Goal: Task Accomplishment & Management: Use online tool/utility

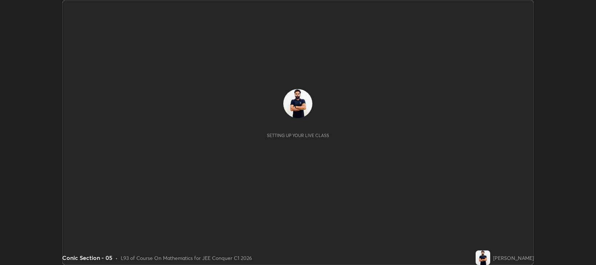
scroll to position [265, 596]
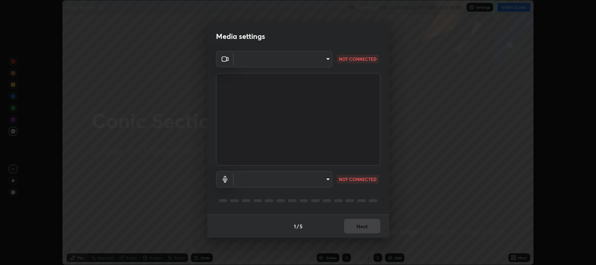
type input "97e3cd23c76f91fb91915eb68de44adfa811e639bdc8ba886a3eb3756a765973"
click at [327, 180] on body "Erase all Conic Section - 05 Recording WAS SCHEDULED TO START AT 8:30 AM Settin…" at bounding box center [298, 132] width 596 height 265
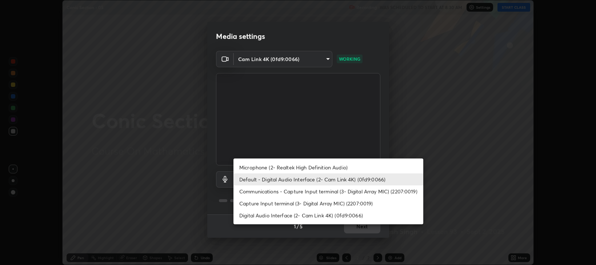
click at [297, 193] on li "Communications - Capture Input terminal (3- Digital Array MIC) (2207:0019)" at bounding box center [329, 192] width 190 height 12
type input "communications"
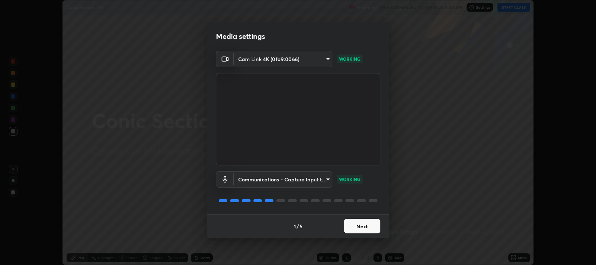
click at [361, 226] on button "Next" at bounding box center [362, 226] width 36 height 15
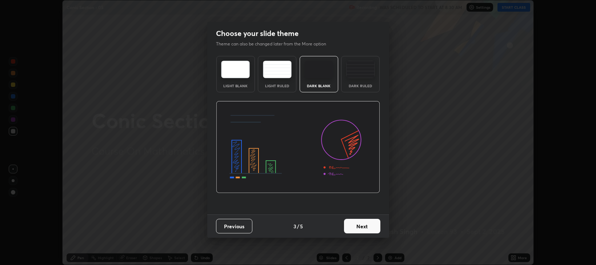
click at [364, 226] on button "Next" at bounding box center [362, 226] width 36 height 15
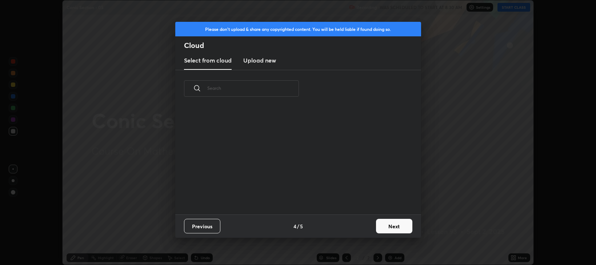
click at [392, 231] on button "Next" at bounding box center [394, 226] width 36 height 15
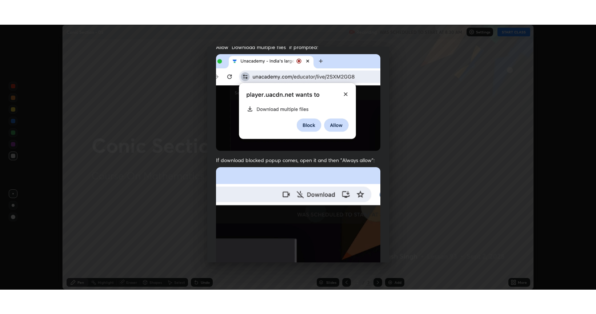
scroll to position [147, 0]
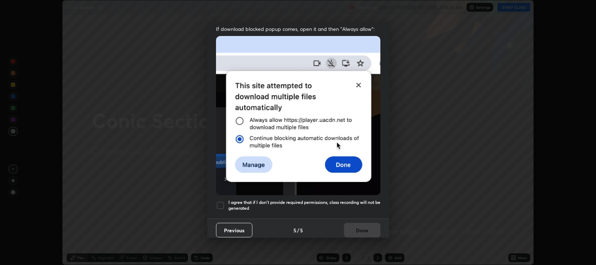
click at [220, 201] on div at bounding box center [220, 205] width 9 height 9
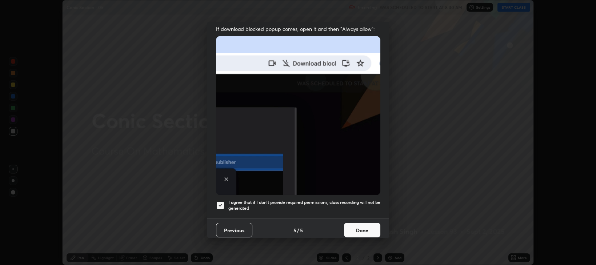
click at [352, 228] on button "Done" at bounding box center [362, 230] width 36 height 15
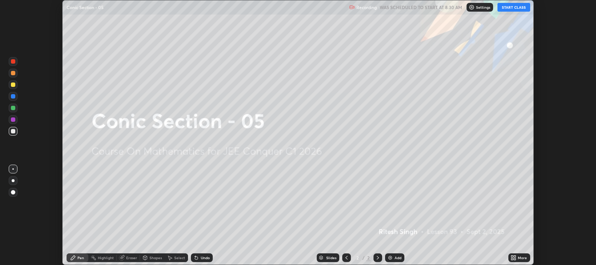
click at [509, 258] on div "More" at bounding box center [520, 258] width 22 height 9
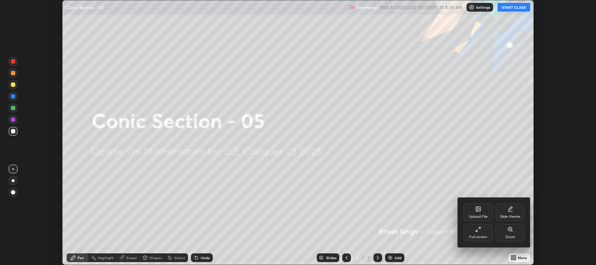
click at [482, 236] on div "Full screen" at bounding box center [478, 237] width 18 height 4
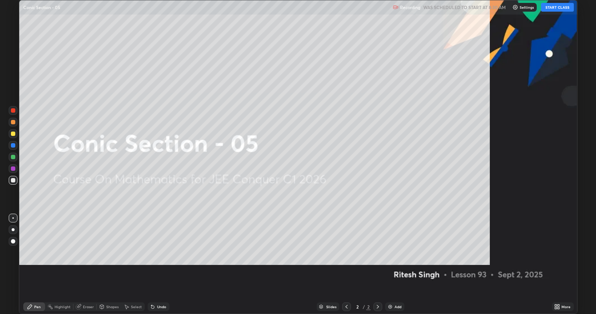
scroll to position [314, 596]
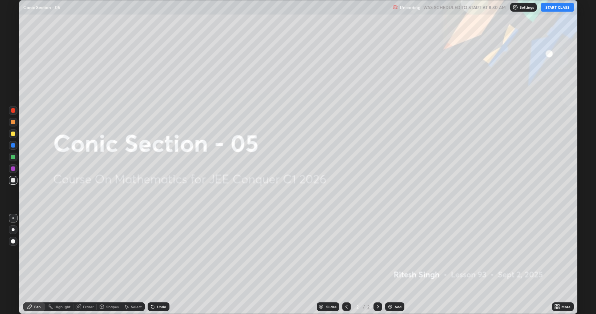
click at [556, 9] on button "START CLASS" at bounding box center [557, 7] width 33 height 9
click at [395, 265] on div "Add" at bounding box center [394, 307] width 19 height 9
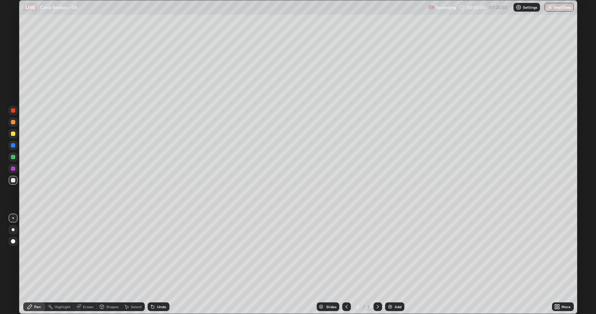
click at [394, 265] on div "Add" at bounding box center [394, 307] width 19 height 9
click at [396, 265] on div "Add" at bounding box center [398, 307] width 7 height 4
click at [395, 265] on div "Add" at bounding box center [398, 307] width 7 height 4
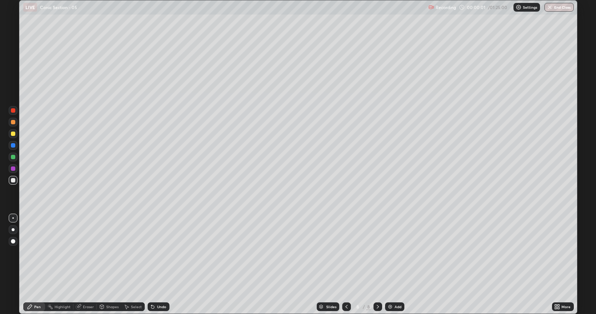
click at [394, 265] on div "Add" at bounding box center [394, 307] width 19 height 9
click at [392, 265] on img at bounding box center [390, 307] width 6 height 6
click at [392, 265] on img at bounding box center [391, 307] width 6 height 6
click at [345, 265] on icon at bounding box center [347, 307] width 6 height 6
click at [344, 265] on icon at bounding box center [347, 307] width 6 height 6
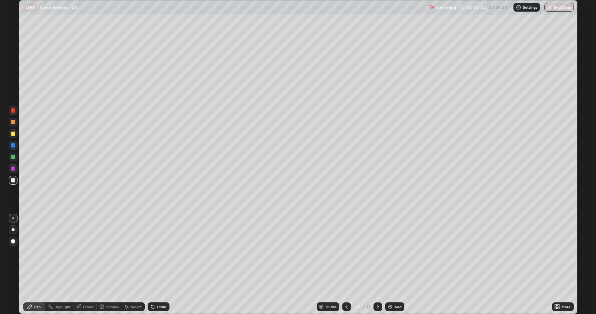
click at [346, 265] on icon at bounding box center [347, 307] width 6 height 6
click at [346, 265] on div at bounding box center [346, 307] width 9 height 9
click at [344, 265] on icon at bounding box center [347, 307] width 6 height 6
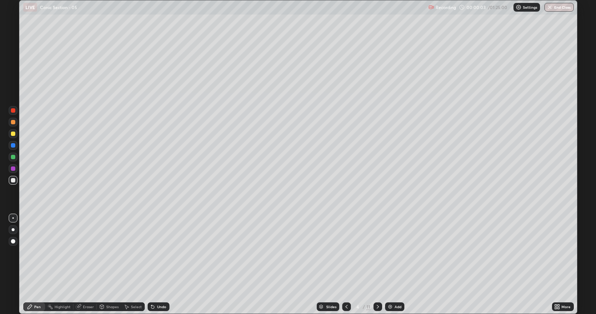
click at [346, 265] on icon at bounding box center [347, 307] width 6 height 6
click at [13, 134] on div at bounding box center [13, 134] width 4 height 4
click at [160, 265] on div "Undo" at bounding box center [161, 307] width 9 height 4
click at [158, 265] on div "Undo" at bounding box center [161, 307] width 9 height 4
click at [151, 265] on icon at bounding box center [151, 305] width 1 height 1
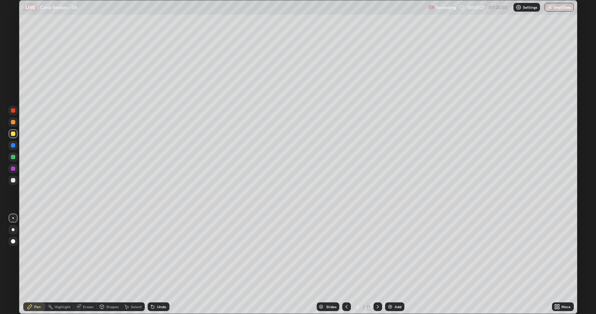
click at [110, 265] on div "Shapes" at bounding box center [112, 307] width 12 height 4
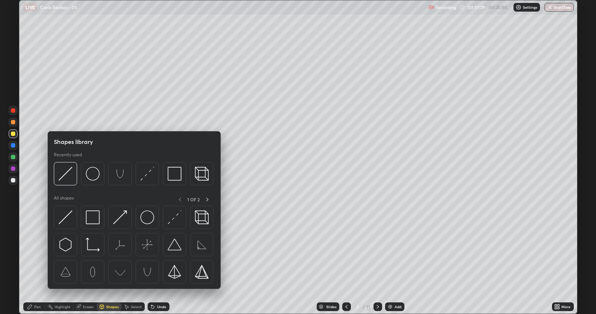
click at [93, 175] on img at bounding box center [93, 174] width 14 height 14
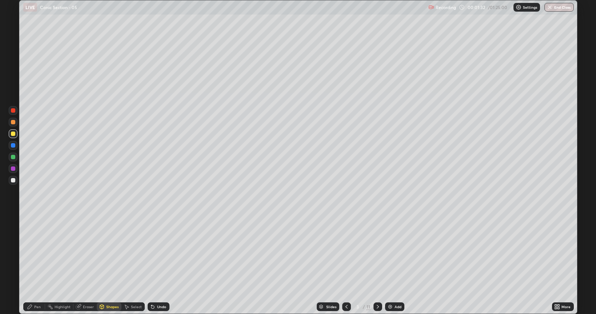
click at [37, 265] on div "Pen" at bounding box center [34, 307] width 22 height 9
click at [154, 265] on icon at bounding box center [153, 307] width 6 height 6
click at [155, 265] on div "Undo" at bounding box center [159, 307] width 22 height 9
click at [156, 265] on div "Undo" at bounding box center [159, 307] width 22 height 9
click at [155, 265] on div "Undo" at bounding box center [159, 307] width 22 height 9
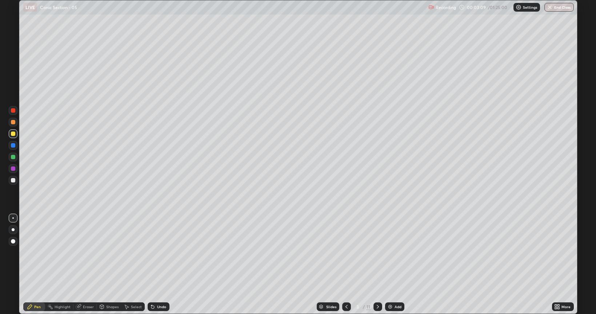
click at [155, 265] on div "Undo" at bounding box center [159, 307] width 22 height 9
click at [158, 265] on div "Undo" at bounding box center [161, 307] width 9 height 4
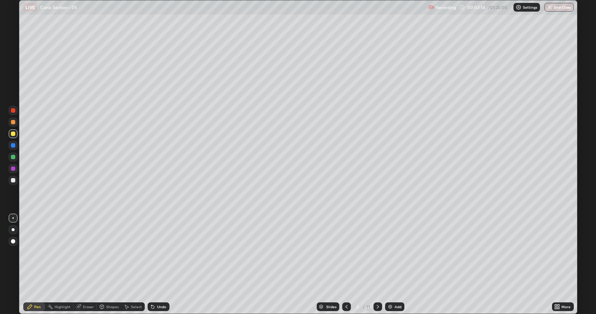
click at [155, 265] on div "Undo" at bounding box center [159, 307] width 22 height 9
click at [156, 265] on div "Undo" at bounding box center [159, 307] width 22 height 9
click at [157, 265] on div "Undo" at bounding box center [161, 307] width 9 height 4
click at [377, 265] on icon at bounding box center [378, 307] width 6 height 6
click at [159, 265] on div "Undo" at bounding box center [161, 307] width 9 height 4
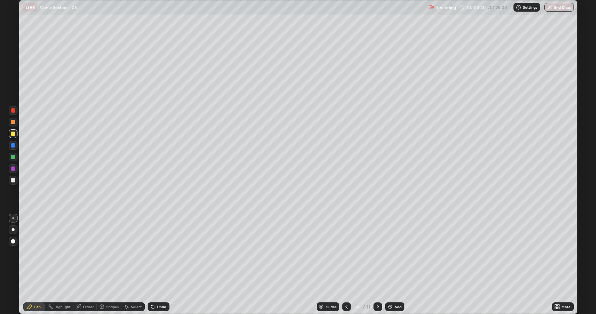
click at [347, 265] on icon at bounding box center [347, 307] width 6 height 6
click at [378, 265] on icon at bounding box center [378, 307] width 2 height 4
click at [344, 265] on icon at bounding box center [347, 307] width 6 height 6
click at [377, 265] on icon at bounding box center [378, 307] width 6 height 6
click at [343, 265] on div at bounding box center [346, 307] width 9 height 9
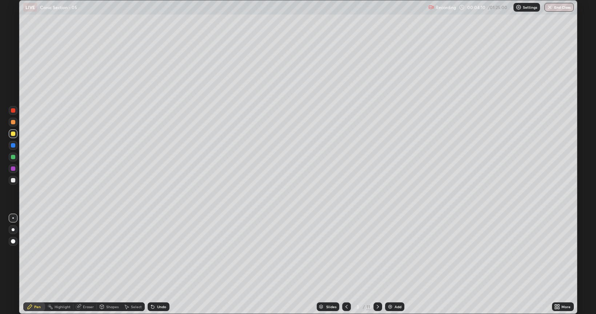
click at [374, 265] on div at bounding box center [378, 307] width 9 height 9
click at [346, 265] on icon at bounding box center [347, 307] width 6 height 6
click at [377, 265] on icon at bounding box center [378, 307] width 6 height 6
click at [346, 265] on icon at bounding box center [347, 307] width 6 height 6
click at [377, 265] on icon at bounding box center [378, 307] width 6 height 6
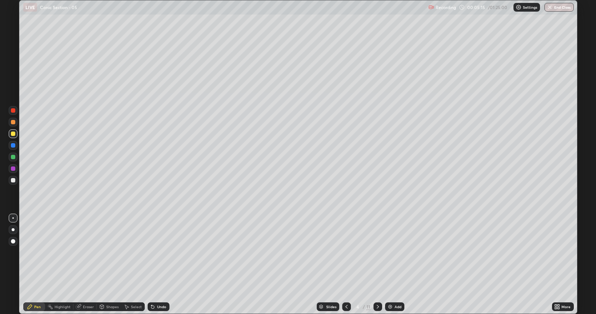
click at [159, 265] on div "Undo" at bounding box center [159, 307] width 22 height 9
click at [158, 265] on div "Undo" at bounding box center [159, 307] width 22 height 9
click at [157, 265] on div "Undo" at bounding box center [159, 307] width 22 height 9
click at [156, 265] on div "Undo" at bounding box center [159, 307] width 22 height 9
click at [157, 265] on div "Undo" at bounding box center [159, 307] width 22 height 9
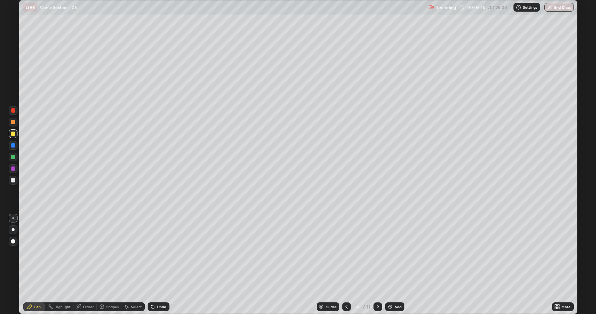
click at [158, 265] on div "Undo" at bounding box center [159, 307] width 22 height 9
click at [157, 265] on div "Undo" at bounding box center [161, 307] width 9 height 4
click at [156, 265] on div "Undo" at bounding box center [159, 307] width 22 height 9
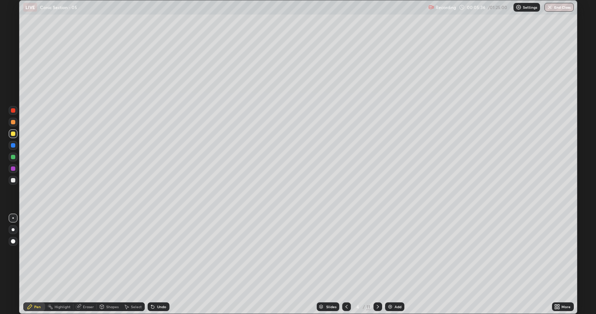
click at [162, 265] on div "Undo" at bounding box center [161, 307] width 9 height 4
click at [84, 265] on div "Eraser" at bounding box center [84, 307] width 23 height 9
click at [34, 265] on div "Pen" at bounding box center [37, 307] width 7 height 4
click at [378, 265] on icon at bounding box center [378, 307] width 2 height 4
click at [347, 265] on icon at bounding box center [347, 307] width 6 height 6
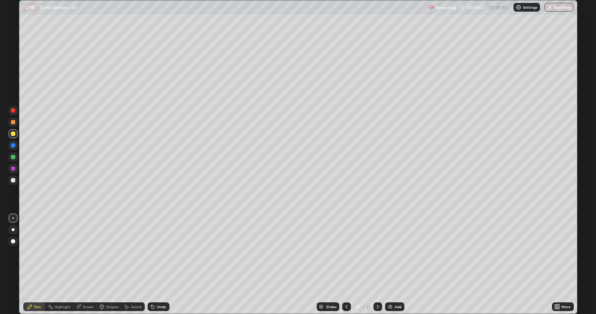
click at [344, 265] on icon at bounding box center [347, 307] width 6 height 6
click at [376, 265] on icon at bounding box center [378, 307] width 6 height 6
click at [378, 265] on icon at bounding box center [378, 307] width 6 height 6
click at [345, 265] on div at bounding box center [346, 307] width 9 height 9
click at [347, 265] on icon at bounding box center [347, 307] width 6 height 6
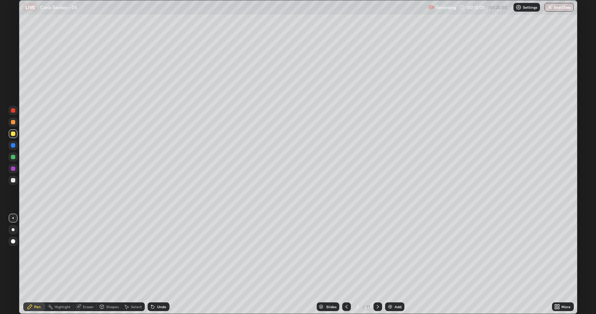
click at [377, 265] on icon at bounding box center [378, 307] width 6 height 6
click at [157, 265] on div "Undo" at bounding box center [161, 307] width 9 height 4
click at [107, 265] on div "Shapes" at bounding box center [109, 307] width 25 height 9
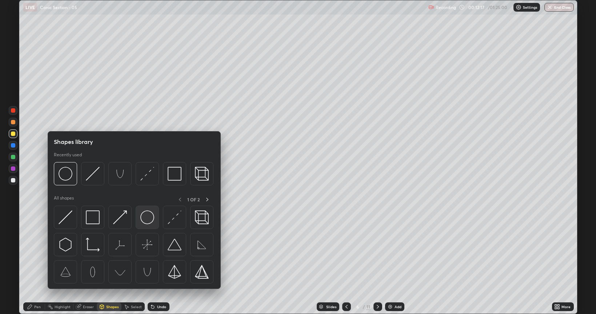
click at [146, 217] on img at bounding box center [147, 218] width 14 height 14
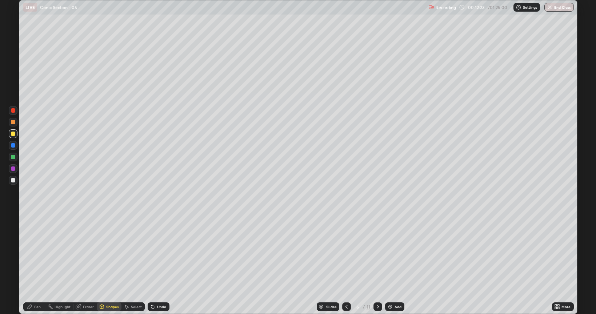
click at [102, 265] on icon at bounding box center [102, 308] width 0 height 3
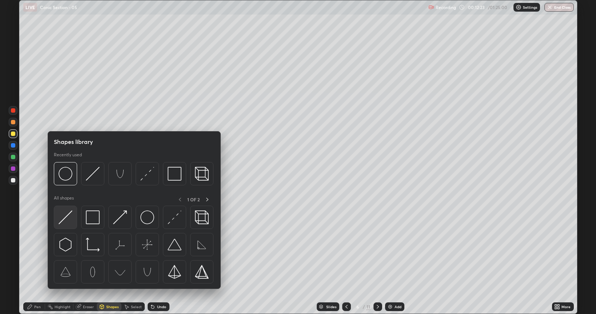
click at [66, 215] on img at bounding box center [66, 218] width 14 height 14
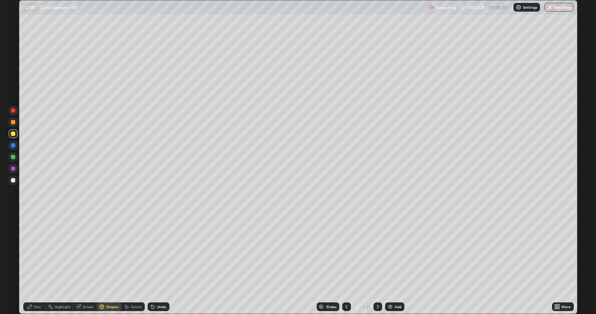
click at [39, 265] on div "Pen" at bounding box center [37, 307] width 7 height 4
click at [12, 182] on div at bounding box center [13, 180] width 4 height 4
click at [103, 265] on icon at bounding box center [102, 307] width 4 height 4
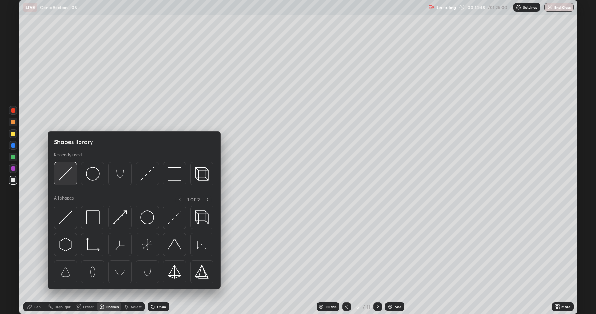
click at [65, 178] on img at bounding box center [66, 174] width 14 height 14
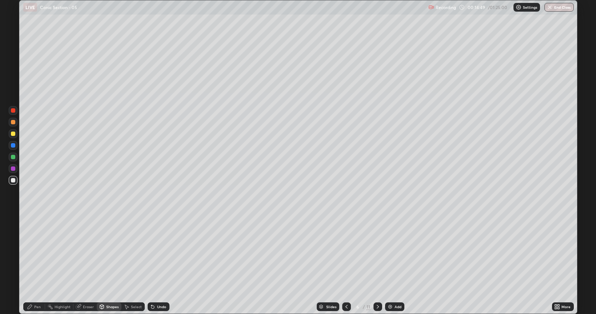
click at [12, 136] on div at bounding box center [13, 134] width 4 height 4
click at [39, 265] on div "Pen" at bounding box center [34, 307] width 22 height 9
click at [158, 265] on div "Undo" at bounding box center [161, 307] width 9 height 4
click at [159, 265] on div "Undo" at bounding box center [161, 307] width 9 height 4
click at [377, 265] on icon at bounding box center [378, 307] width 6 height 6
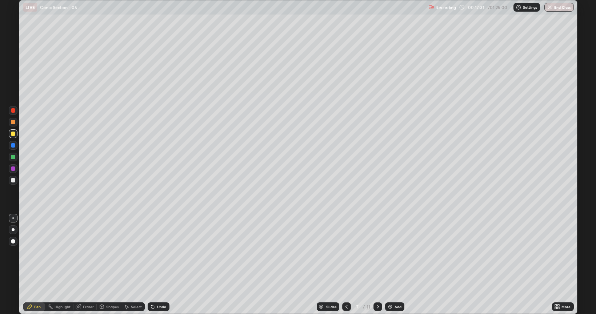
click at [346, 265] on icon at bounding box center [347, 307] width 6 height 6
click at [377, 265] on icon at bounding box center [378, 307] width 6 height 6
click at [349, 265] on icon at bounding box center [347, 307] width 6 height 6
click at [377, 265] on icon at bounding box center [378, 307] width 6 height 6
click at [159, 265] on div "Undo" at bounding box center [159, 307] width 22 height 9
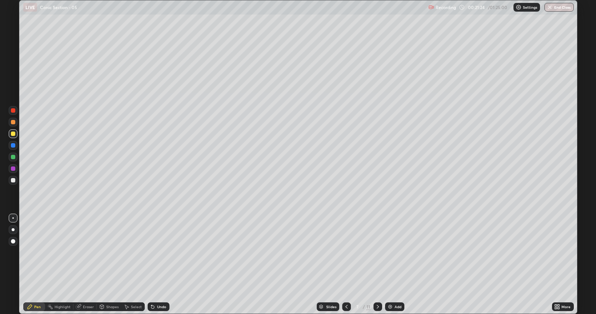
click at [378, 265] on icon at bounding box center [378, 307] width 6 height 6
click at [112, 265] on div "Shapes" at bounding box center [112, 307] width 12 height 4
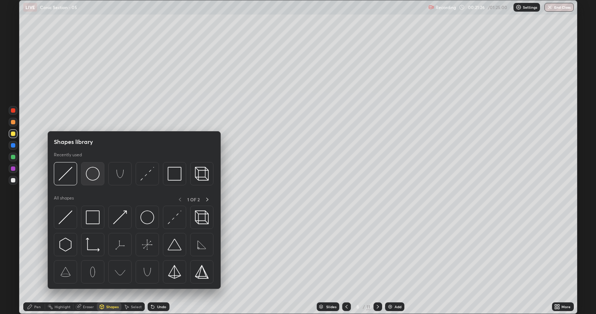
click at [92, 175] on img at bounding box center [93, 174] width 14 height 14
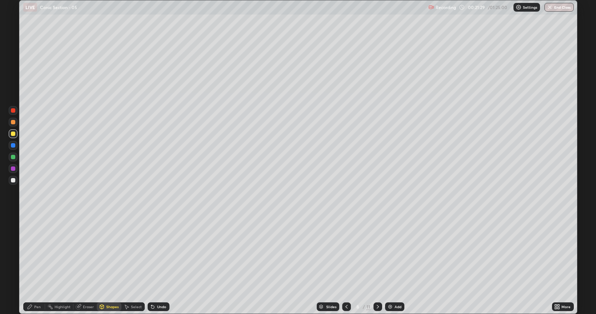
click at [35, 265] on div "Pen" at bounding box center [37, 307] width 7 height 4
click at [105, 265] on div "Shapes" at bounding box center [109, 307] width 25 height 9
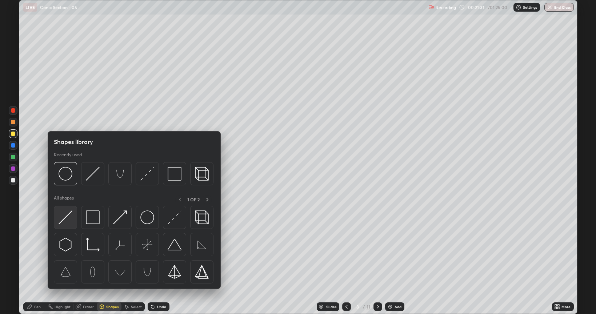
click at [66, 212] on img at bounding box center [66, 218] width 14 height 14
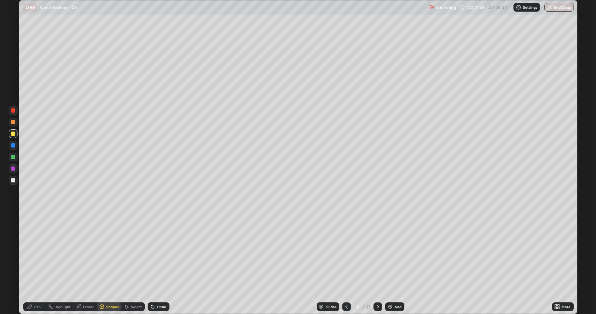
click at [36, 265] on div "Pen" at bounding box center [37, 307] width 7 height 4
click at [13, 180] on div at bounding box center [13, 180] width 4 height 4
click at [85, 265] on div "Eraser" at bounding box center [88, 307] width 11 height 4
click at [36, 265] on div "Pen" at bounding box center [37, 307] width 7 height 4
click at [346, 265] on icon at bounding box center [347, 307] width 6 height 6
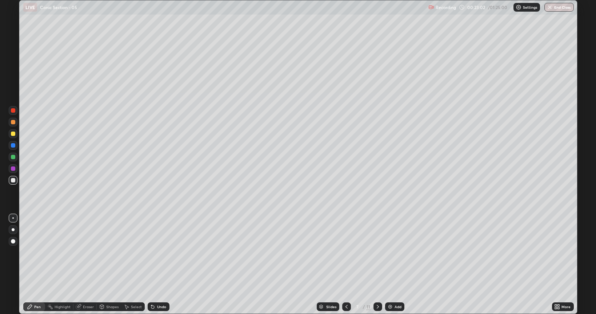
click at [378, 265] on icon at bounding box center [378, 307] width 6 height 6
click at [346, 265] on icon at bounding box center [347, 307] width 6 height 6
click at [378, 265] on icon at bounding box center [378, 307] width 6 height 6
click at [86, 265] on div "Eraser" at bounding box center [84, 307] width 23 height 9
click at [33, 265] on div "Pen" at bounding box center [34, 307] width 22 height 9
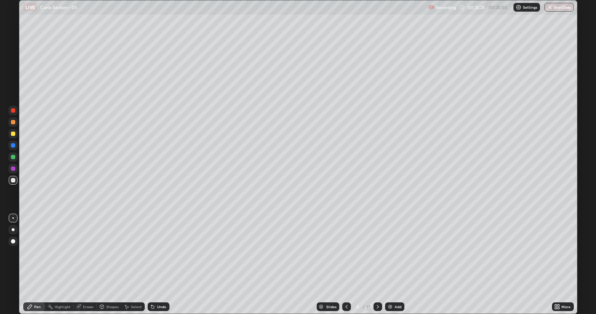
click at [159, 265] on div "Undo" at bounding box center [161, 307] width 9 height 4
click at [157, 265] on div "Undo" at bounding box center [161, 307] width 9 height 4
click at [158, 265] on div "Undo" at bounding box center [161, 307] width 9 height 4
click at [377, 265] on icon at bounding box center [378, 307] width 6 height 6
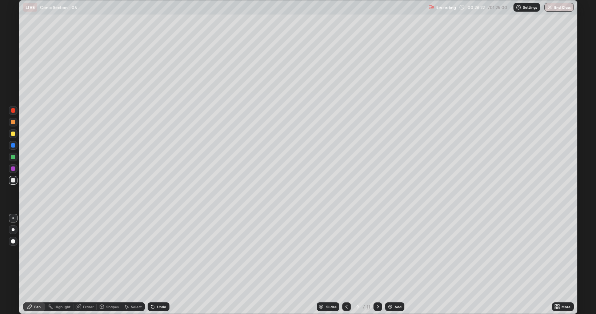
click at [346, 265] on icon at bounding box center [347, 307] width 6 height 6
click at [377, 265] on icon at bounding box center [378, 307] width 6 height 6
click at [152, 265] on icon at bounding box center [152, 307] width 3 height 3
click at [155, 265] on div "Undo" at bounding box center [159, 307] width 22 height 9
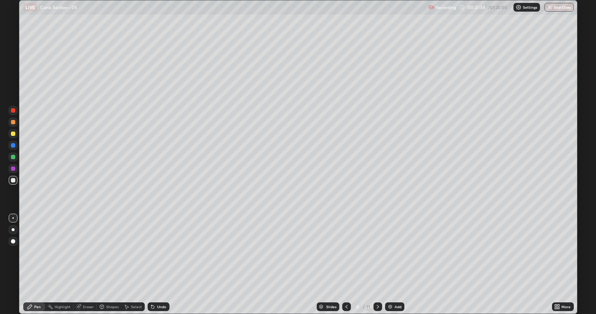
click at [156, 265] on div "Undo" at bounding box center [159, 307] width 22 height 9
click at [161, 265] on div "Undo" at bounding box center [161, 307] width 9 height 4
click at [160, 265] on div "Undo" at bounding box center [161, 307] width 9 height 4
click at [85, 265] on div "Eraser" at bounding box center [84, 307] width 23 height 9
click at [36, 265] on div "Pen" at bounding box center [37, 307] width 7 height 4
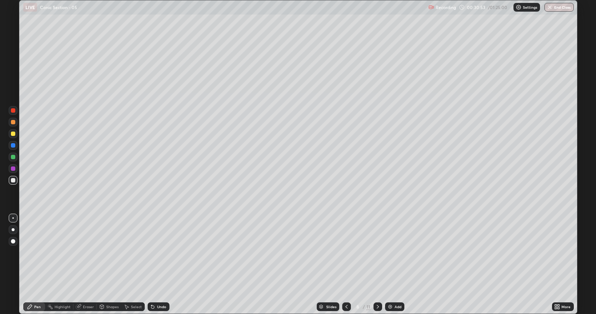
click at [377, 265] on icon at bounding box center [378, 307] width 6 height 6
click at [163, 265] on div "Undo" at bounding box center [161, 307] width 9 height 4
click at [157, 265] on div "Undo" at bounding box center [161, 307] width 9 height 4
click at [377, 265] on icon at bounding box center [378, 307] width 6 height 6
click at [346, 265] on icon at bounding box center [347, 307] width 6 height 6
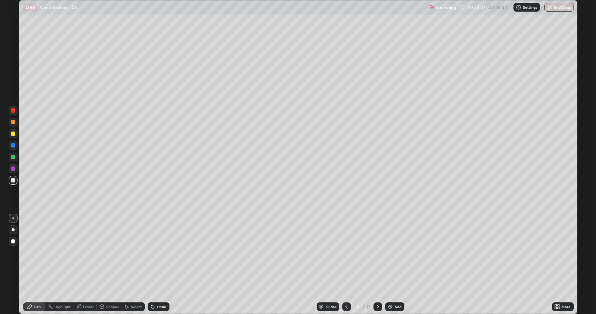
click at [376, 265] on icon at bounding box center [378, 307] width 6 height 6
click at [84, 265] on div "Eraser" at bounding box center [88, 307] width 11 height 4
click at [33, 265] on div "Pen" at bounding box center [34, 307] width 22 height 9
click at [344, 265] on icon at bounding box center [347, 307] width 6 height 6
click at [374, 265] on div at bounding box center [378, 307] width 9 height 9
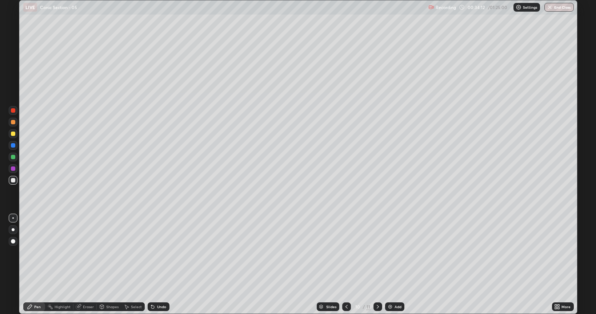
click at [89, 265] on div "Eraser" at bounding box center [84, 307] width 23 height 9
click at [346, 265] on icon at bounding box center [347, 307] width 6 height 6
click at [376, 265] on icon at bounding box center [378, 307] width 6 height 6
click at [345, 265] on icon at bounding box center [347, 307] width 6 height 6
click at [35, 265] on div "Pen" at bounding box center [37, 307] width 7 height 4
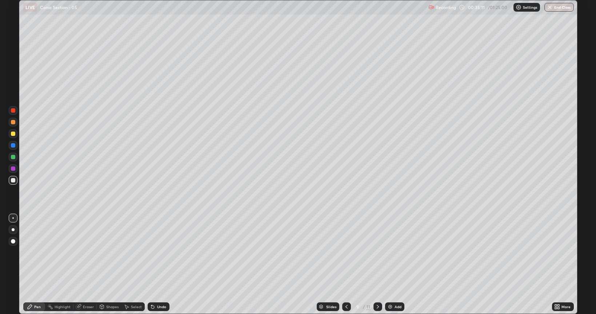
click at [377, 265] on icon at bounding box center [378, 307] width 6 height 6
click at [82, 265] on div "Eraser" at bounding box center [84, 307] width 23 height 9
click at [37, 265] on div "Pen" at bounding box center [34, 307] width 22 height 9
click at [86, 265] on div "Eraser" at bounding box center [88, 307] width 11 height 4
click at [33, 265] on div "Pen" at bounding box center [34, 307] width 22 height 9
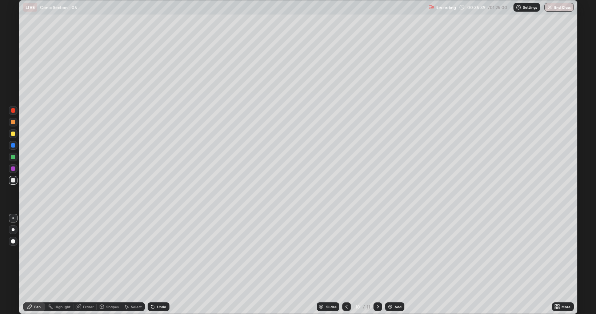
click at [346, 265] on icon at bounding box center [347, 307] width 6 height 6
click at [376, 265] on icon at bounding box center [378, 307] width 6 height 6
click at [374, 265] on div at bounding box center [378, 307] width 9 height 9
click at [160, 265] on div "Undo" at bounding box center [161, 307] width 9 height 4
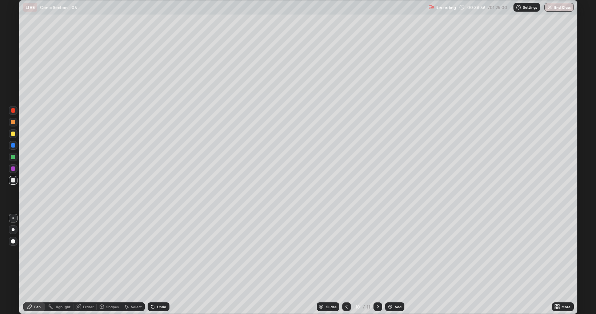
click at [346, 265] on icon at bounding box center [347, 307] width 6 height 6
click at [378, 265] on icon at bounding box center [378, 307] width 2 height 4
click at [377, 265] on icon at bounding box center [378, 307] width 6 height 6
click at [162, 265] on div "Undo" at bounding box center [161, 307] width 9 height 4
click at [13, 135] on div at bounding box center [13, 134] width 4 height 4
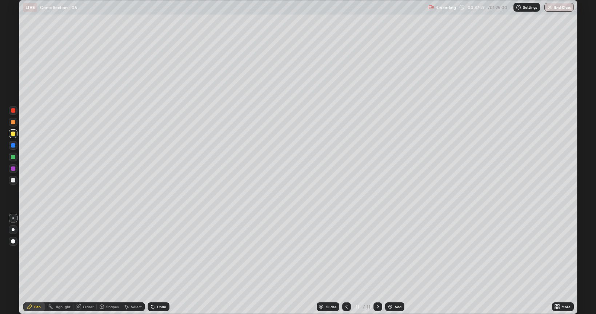
click at [14, 180] on div at bounding box center [13, 180] width 4 height 4
click at [11, 134] on div at bounding box center [13, 134] width 4 height 4
click at [84, 265] on div "Eraser" at bounding box center [88, 307] width 11 height 4
click at [34, 265] on div "Pen" at bounding box center [34, 307] width 22 height 9
click at [377, 265] on icon at bounding box center [378, 307] width 6 height 6
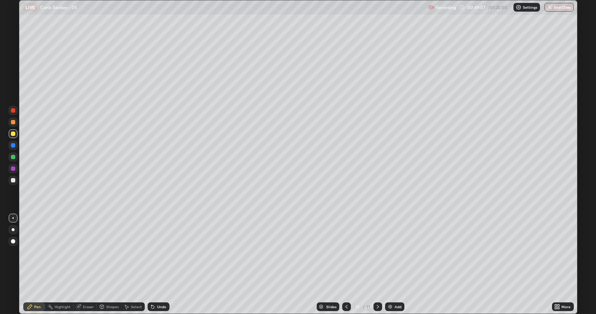
click at [393, 265] on div "Add" at bounding box center [394, 307] width 19 height 9
click at [346, 265] on icon at bounding box center [347, 307] width 6 height 6
click at [377, 265] on icon at bounding box center [378, 307] width 6 height 6
click at [346, 265] on icon at bounding box center [347, 307] width 6 height 6
click at [376, 265] on icon at bounding box center [378, 307] width 6 height 6
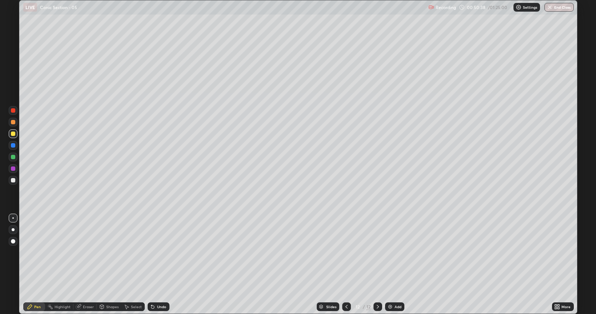
click at [83, 265] on div "Eraser" at bounding box center [84, 307] width 23 height 9
click at [36, 265] on div "Pen" at bounding box center [34, 307] width 22 height 9
click at [343, 265] on div at bounding box center [346, 307] width 9 height 9
click at [377, 265] on icon at bounding box center [378, 307] width 6 height 6
click at [88, 265] on div "Eraser" at bounding box center [88, 307] width 11 height 4
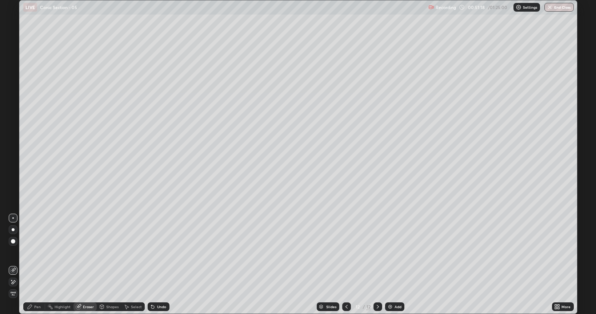
click at [35, 265] on div "Pen" at bounding box center [37, 307] width 7 height 4
click at [87, 265] on div "Eraser" at bounding box center [84, 307] width 23 height 9
click at [31, 265] on icon at bounding box center [30, 307] width 6 height 6
click at [83, 265] on div "Eraser" at bounding box center [88, 307] width 11 height 4
click at [32, 265] on icon at bounding box center [30, 307] width 6 height 6
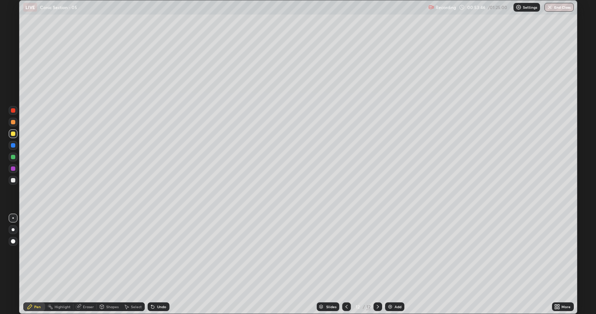
click at [86, 265] on div "Eraser" at bounding box center [88, 307] width 11 height 4
click at [35, 265] on div "Pen" at bounding box center [37, 307] width 7 height 4
click at [85, 265] on div "Eraser" at bounding box center [84, 307] width 23 height 9
click at [30, 265] on icon at bounding box center [30, 307] width 6 height 6
click at [158, 265] on div "Undo" at bounding box center [161, 307] width 9 height 4
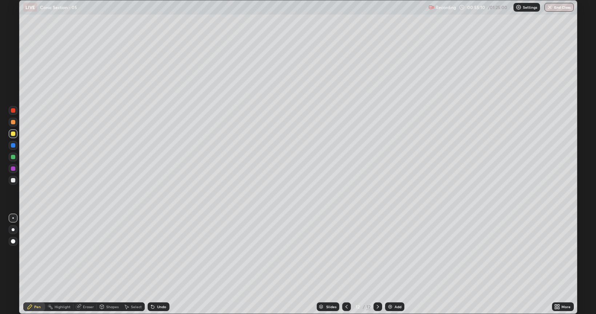
click at [393, 265] on img at bounding box center [390, 307] width 6 height 6
click at [89, 265] on div "Eraser" at bounding box center [84, 307] width 23 height 9
click at [33, 265] on div "Pen" at bounding box center [34, 307] width 22 height 9
click at [378, 265] on icon at bounding box center [378, 307] width 2 height 4
click at [396, 265] on div "Add" at bounding box center [398, 307] width 7 height 4
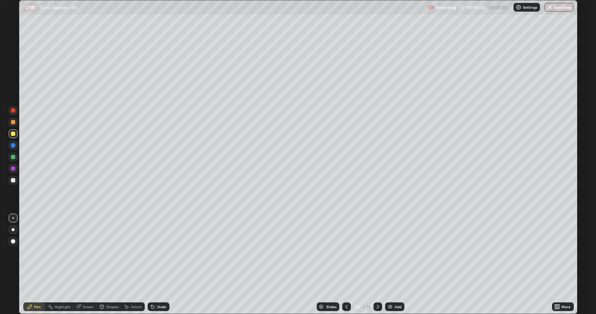
click at [346, 265] on icon at bounding box center [347, 307] width 6 height 6
click at [377, 265] on icon at bounding box center [378, 307] width 6 height 6
click at [346, 265] on icon at bounding box center [347, 307] width 6 height 6
click at [377, 265] on icon at bounding box center [378, 307] width 6 height 6
click at [344, 265] on icon at bounding box center [347, 307] width 6 height 6
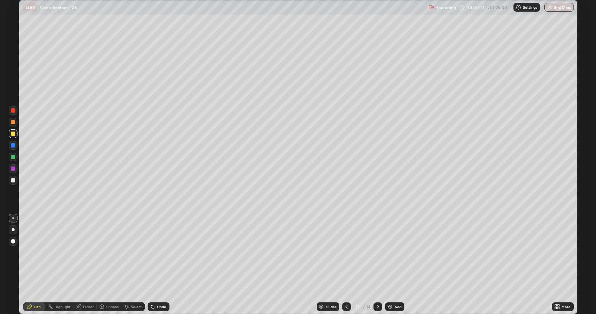
click at [377, 265] on icon at bounding box center [378, 307] width 6 height 6
click at [345, 265] on icon at bounding box center [347, 307] width 6 height 6
click at [378, 265] on icon at bounding box center [378, 307] width 2 height 4
click at [342, 265] on div at bounding box center [346, 307] width 9 height 9
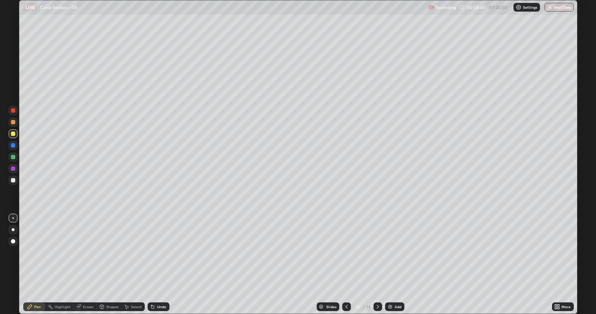
click at [377, 265] on icon at bounding box center [378, 307] width 6 height 6
click at [346, 265] on icon at bounding box center [347, 307] width 6 height 6
click at [377, 265] on icon at bounding box center [378, 307] width 6 height 6
click at [161, 265] on div "Undo" at bounding box center [161, 307] width 9 height 4
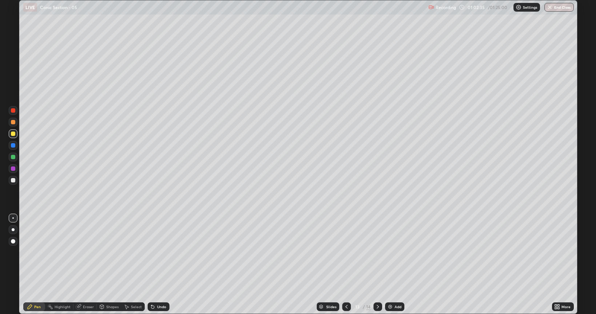
click at [161, 265] on div "Undo" at bounding box center [161, 307] width 9 height 4
click at [159, 265] on div "Undo" at bounding box center [161, 307] width 9 height 4
click at [160, 265] on div "Undo" at bounding box center [159, 307] width 22 height 9
click at [159, 265] on div "Undo" at bounding box center [161, 307] width 9 height 4
click at [158, 265] on div "Undo" at bounding box center [161, 307] width 9 height 4
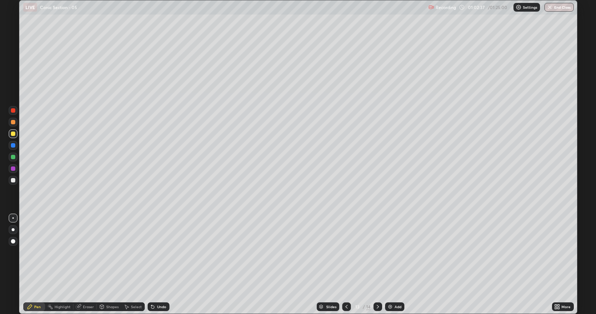
click at [158, 265] on div "Undo" at bounding box center [161, 307] width 9 height 4
click at [157, 265] on div "Undo" at bounding box center [161, 307] width 9 height 4
click at [155, 265] on icon at bounding box center [153, 307] width 6 height 6
click at [157, 265] on div "Undo" at bounding box center [161, 307] width 9 height 4
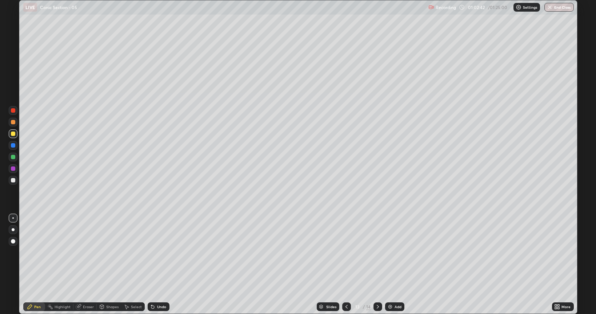
click at [158, 265] on div "Undo" at bounding box center [161, 307] width 9 height 4
click at [159, 265] on div "Undo" at bounding box center [159, 307] width 22 height 9
click at [161, 265] on div "Undo" at bounding box center [161, 307] width 9 height 4
click at [157, 265] on div "Undo" at bounding box center [161, 307] width 9 height 4
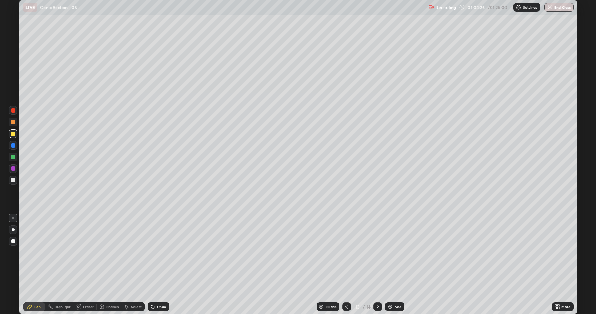
click at [11, 180] on div at bounding box center [13, 180] width 4 height 4
click at [377, 265] on icon at bounding box center [378, 307] width 6 height 6
click at [343, 265] on div at bounding box center [346, 307] width 9 height 9
click at [377, 265] on icon at bounding box center [378, 307] width 6 height 6
click at [161, 265] on div "Undo" at bounding box center [161, 307] width 9 height 4
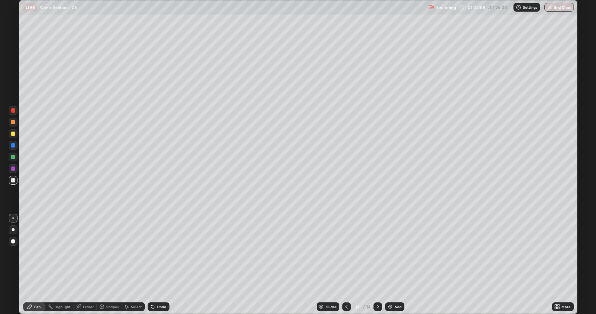
click at [162, 265] on div "Undo" at bounding box center [159, 307] width 22 height 9
click at [83, 265] on div "Eraser" at bounding box center [88, 307] width 11 height 4
click at [40, 265] on div "Pen" at bounding box center [34, 307] width 22 height 9
click at [89, 265] on div "Eraser" at bounding box center [88, 307] width 11 height 4
click at [35, 265] on div "Pen" at bounding box center [37, 307] width 7 height 4
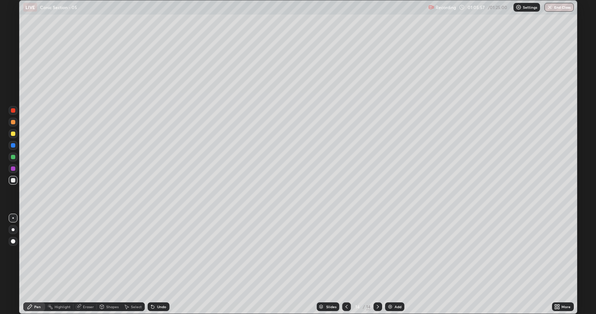
click at [87, 265] on div "Eraser" at bounding box center [84, 307] width 23 height 9
click at [35, 265] on div "Pen" at bounding box center [34, 307] width 22 height 9
click at [88, 265] on div "Eraser" at bounding box center [88, 307] width 11 height 4
click at [37, 265] on div "Pen" at bounding box center [37, 307] width 7 height 4
click at [346, 265] on icon at bounding box center [347, 307] width 6 height 6
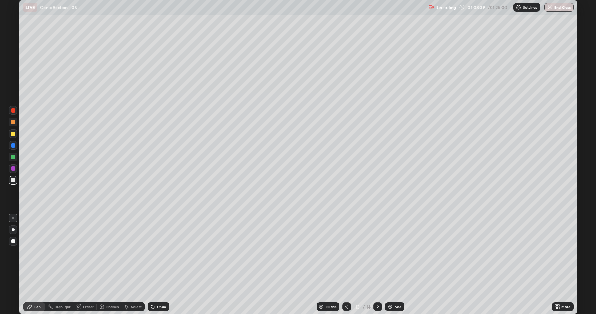
click at [378, 265] on div at bounding box center [378, 307] width 9 height 9
click at [394, 265] on div "Add" at bounding box center [394, 307] width 19 height 9
click at [165, 265] on div "Undo" at bounding box center [159, 307] width 22 height 9
click at [376, 265] on icon at bounding box center [378, 307] width 6 height 6
click at [398, 265] on div "Add" at bounding box center [398, 307] width 7 height 4
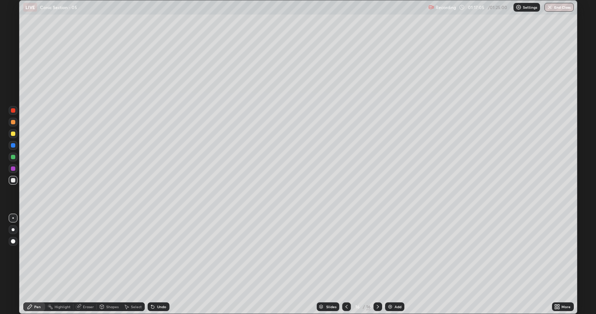
click at [13, 132] on div at bounding box center [13, 134] width 4 height 4
click at [376, 265] on icon at bounding box center [378, 307] width 6 height 6
click at [396, 265] on div "Add" at bounding box center [398, 307] width 7 height 4
click at [87, 265] on div "Eraser" at bounding box center [84, 307] width 23 height 9
click at [36, 265] on div "Pen" at bounding box center [34, 307] width 22 height 9
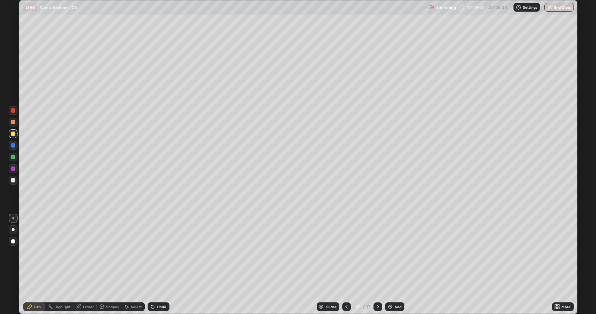
click at [346, 265] on icon at bounding box center [347, 307] width 2 height 4
click at [377, 265] on icon at bounding box center [378, 307] width 6 height 6
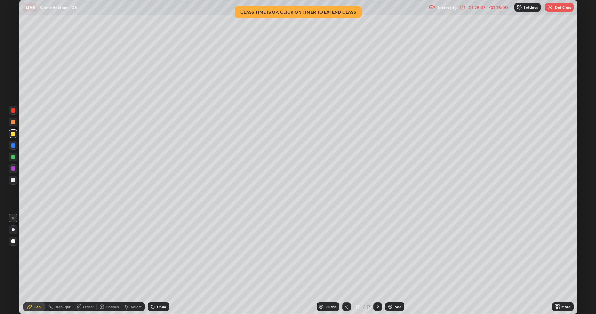
click at [556, 5] on button "End Class" at bounding box center [559, 7] width 29 height 9
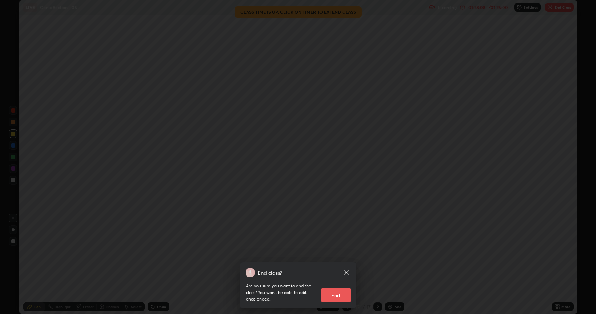
click at [336, 265] on button "End" at bounding box center [336, 295] width 29 height 15
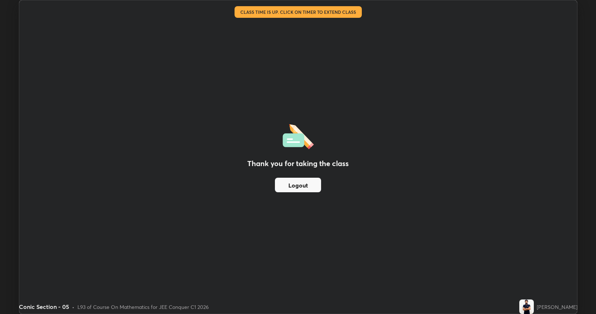
click at [306, 182] on button "Logout" at bounding box center [298, 185] width 46 height 15
